Goal: Complete application form

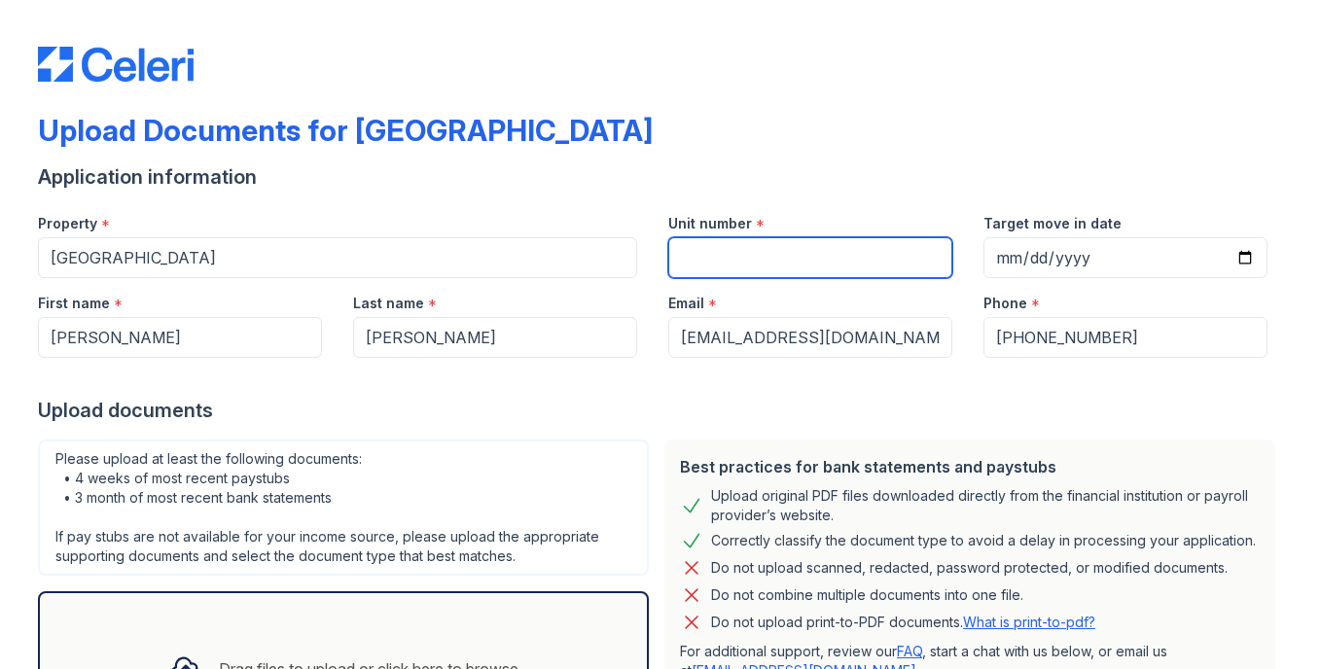
drag, startPoint x: 684, startPoint y: 262, endPoint x: 698, endPoint y: 285, distance: 27.5
click at [684, 262] on input "Unit number" at bounding box center [810, 257] width 284 height 41
type input "201"
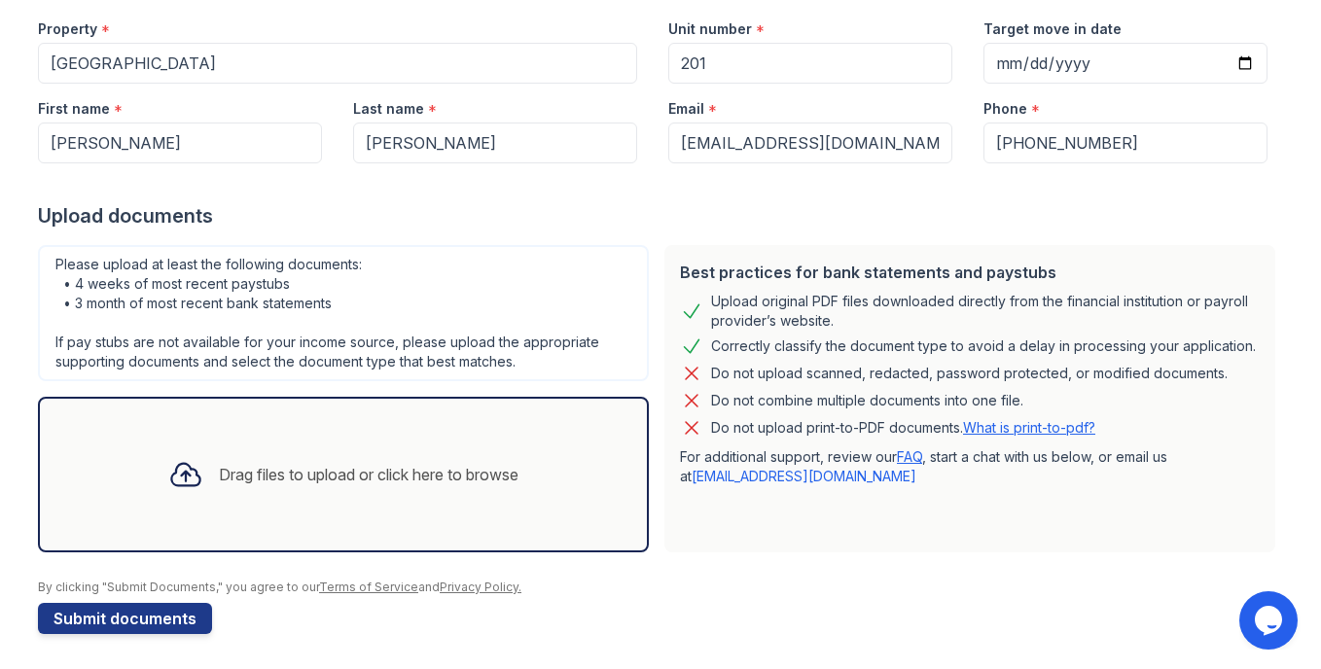
click at [393, 471] on div "Drag files to upload or click here to browse" at bounding box center [369, 474] width 300 height 23
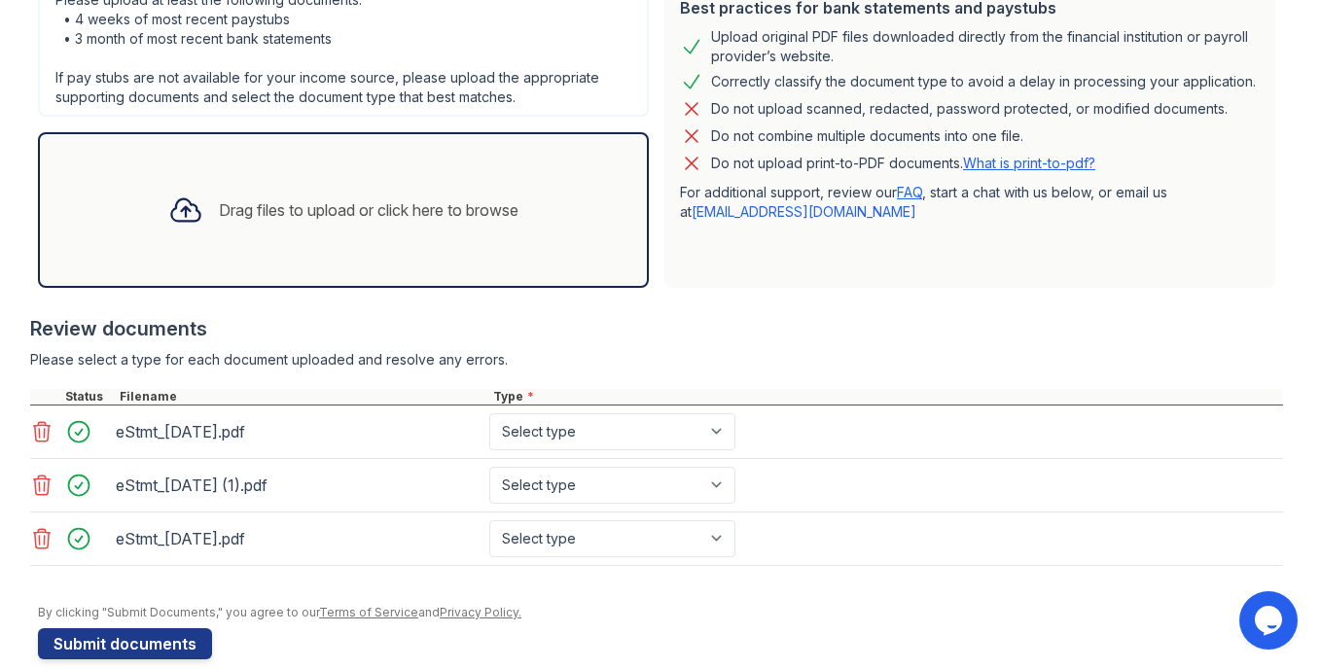
scroll to position [486, 0]
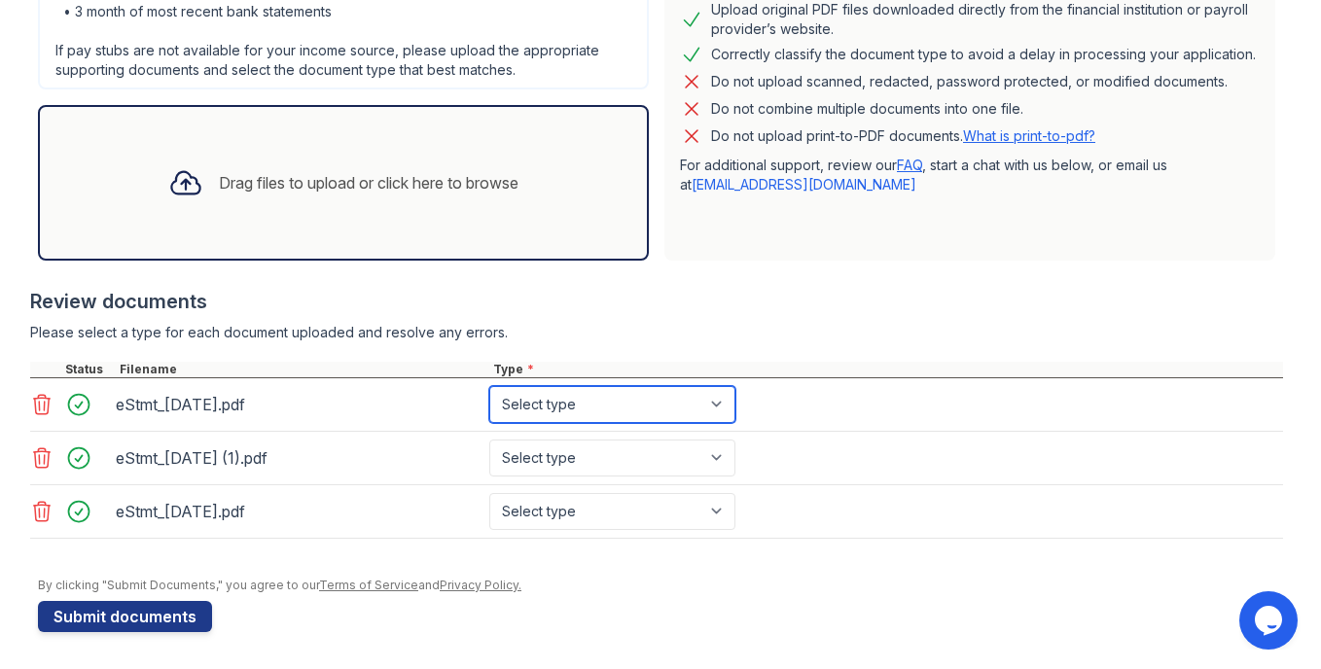
click at [721, 409] on select "Select type Paystub Bank Statement Offer Letter Tax Documents Benefit Award Let…" at bounding box center [612, 404] width 246 height 37
select select "bank_statement"
click at [489, 386] on select "Select type Paystub Bank Statement Offer Letter Tax Documents Benefit Award Let…" at bounding box center [612, 404] width 246 height 37
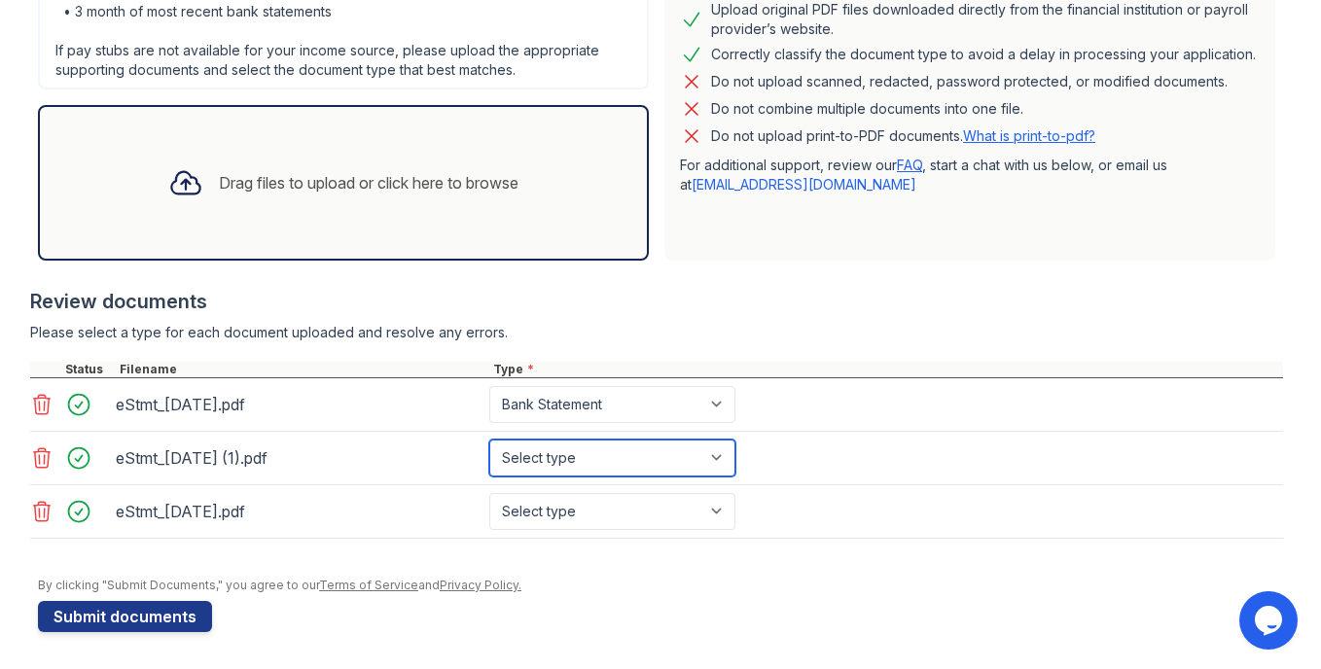
click at [726, 458] on select "Select type Paystub Bank Statement Offer Letter Tax Documents Benefit Award Let…" at bounding box center [612, 458] width 246 height 37
select select "bank_statement"
click at [489, 440] on select "Select type Paystub Bank Statement Offer Letter Tax Documents Benefit Award Let…" at bounding box center [612, 458] width 246 height 37
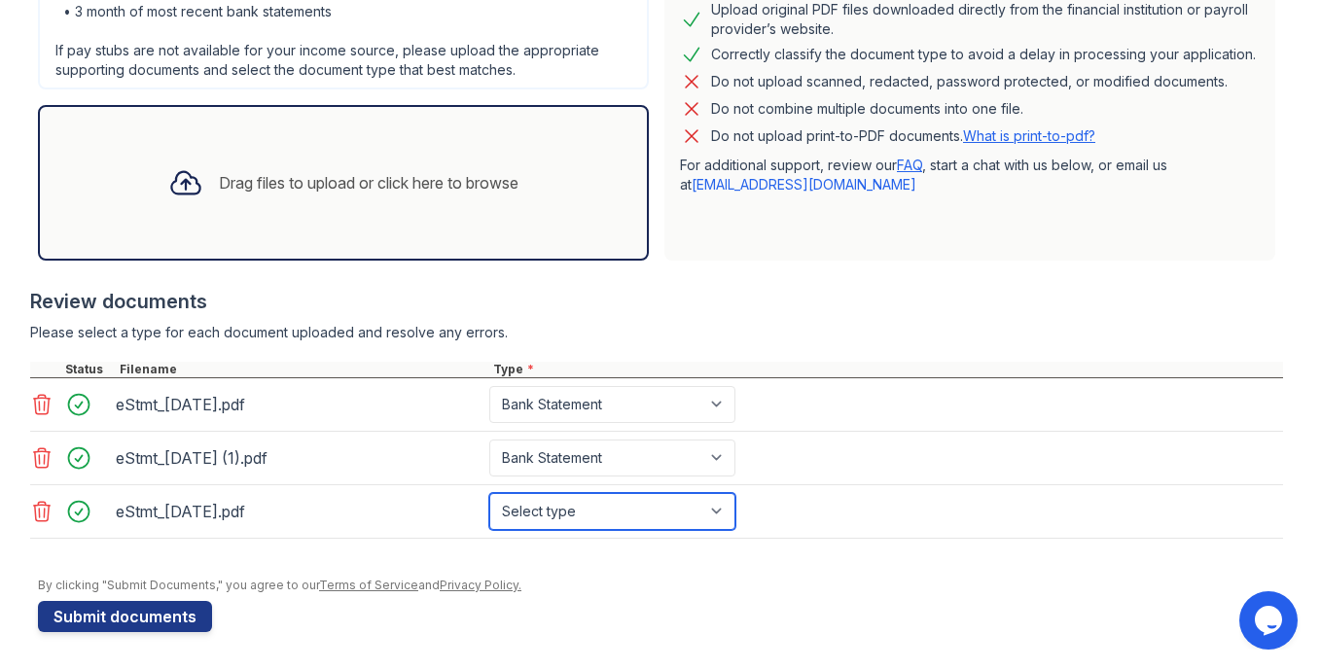
click at [716, 520] on select "Select type Paystub Bank Statement Offer Letter Tax Documents Benefit Award Let…" at bounding box center [612, 511] width 246 height 37
select select "bank_statement"
click at [489, 493] on select "Select type Paystub Bank Statement Offer Letter Tax Documents Benefit Award Let…" at bounding box center [612, 511] width 246 height 37
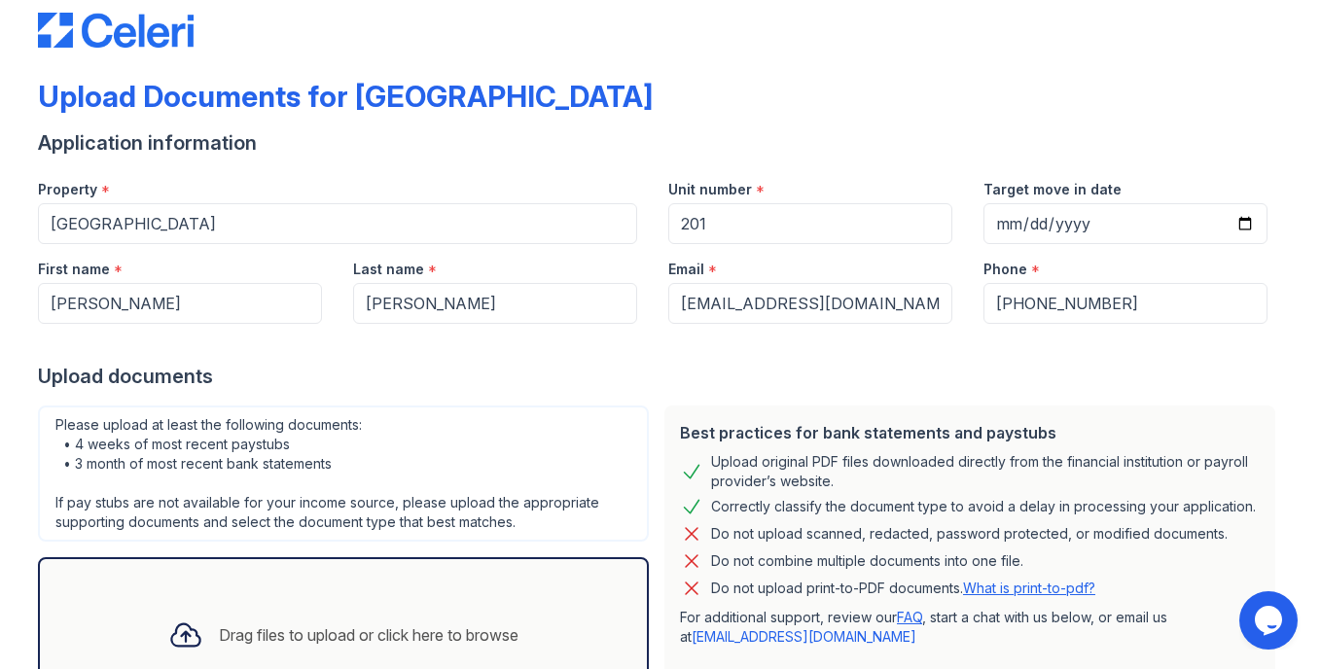
scroll to position [0, 0]
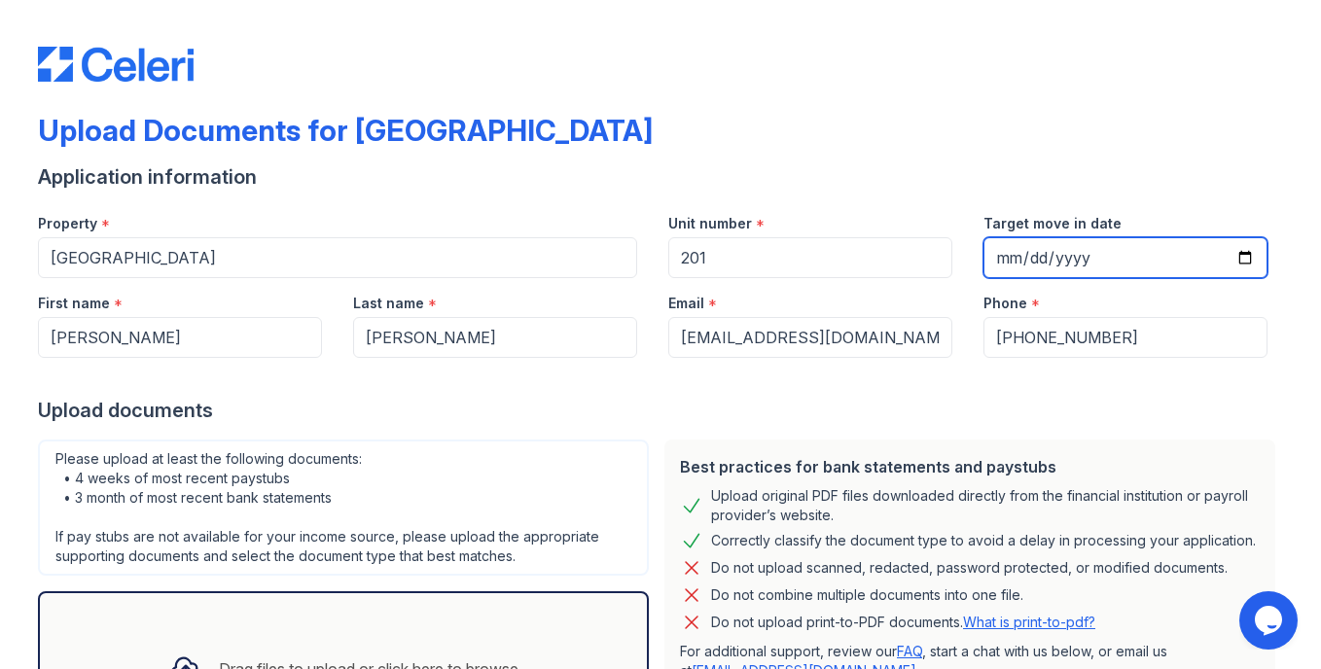
click at [1241, 260] on input "Target move in date" at bounding box center [1125, 257] width 284 height 41
type input "[DATE]"
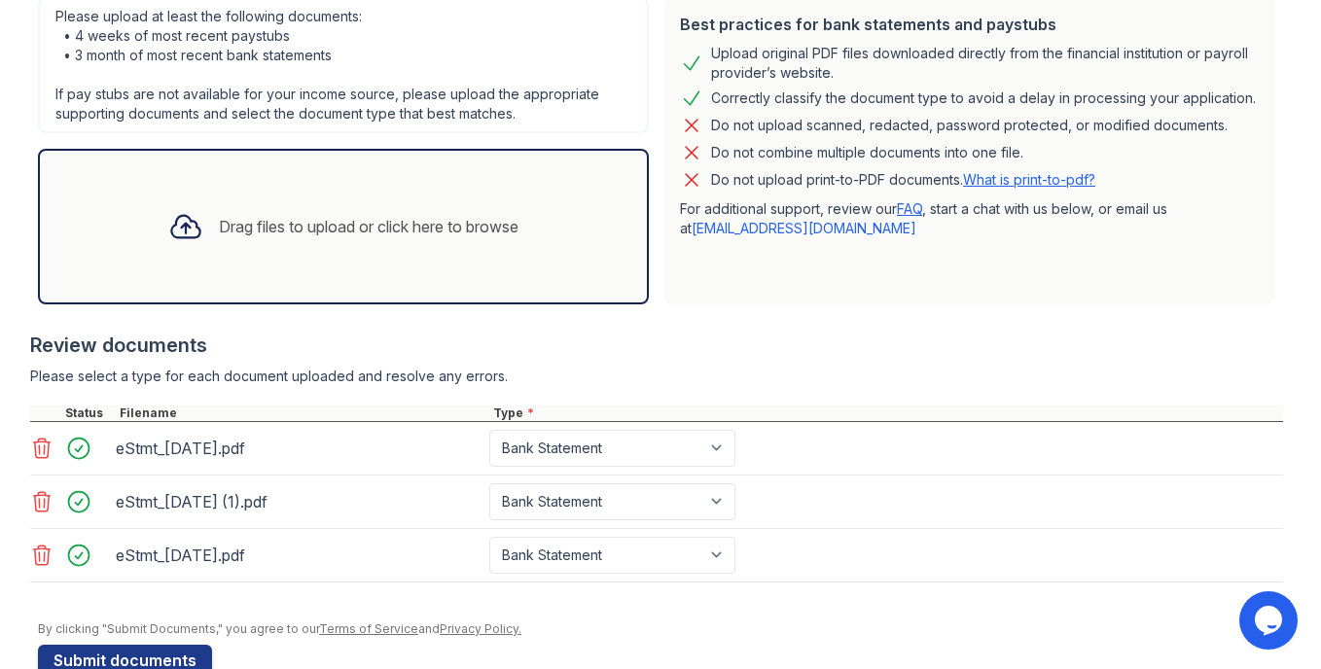
scroll to position [488, 0]
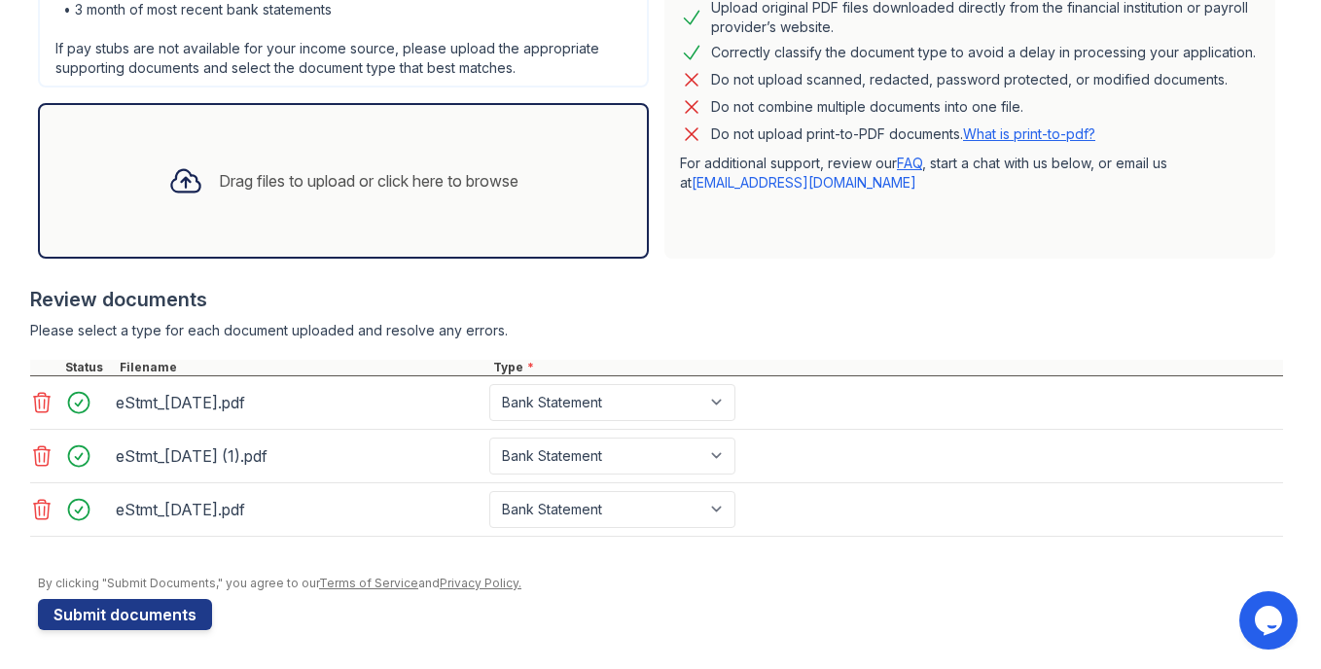
click at [132, 619] on button "Submit documents" at bounding box center [125, 614] width 174 height 31
